Goal: Transaction & Acquisition: Purchase product/service

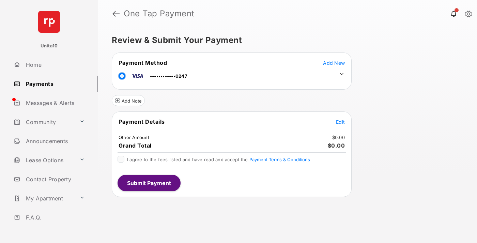
click at [341, 122] on span "Edit" at bounding box center [340, 122] width 9 height 6
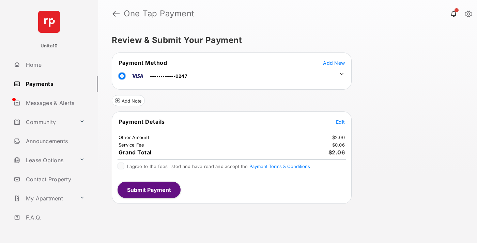
click at [342, 74] on icon at bounding box center [342, 74] width 6 height 6
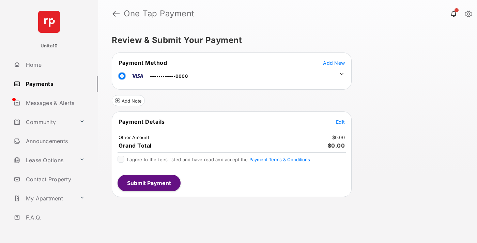
click at [341, 122] on span "Edit" at bounding box center [340, 122] width 9 height 6
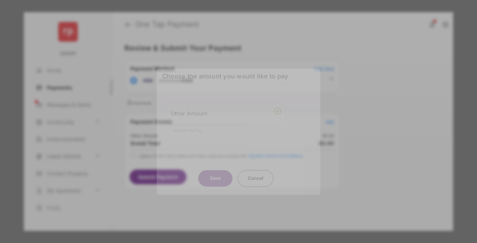
click at [226, 113] on div "Other Amount" at bounding box center [226, 114] width 110 height 12
type input "****"
click at [215, 171] on button "Save" at bounding box center [215, 178] width 34 height 16
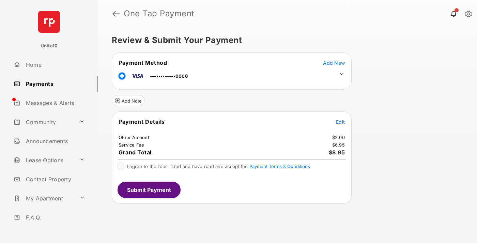
click at [342, 74] on icon at bounding box center [342, 74] width 6 height 6
